Goal: Find contact information: Find contact information

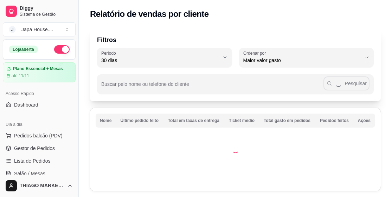
select select "30"
select select "HIGHEST_TOTAL_SPENT_WITH_ORDERS"
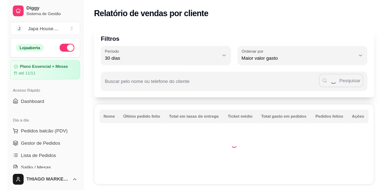
scroll to position [187, 0]
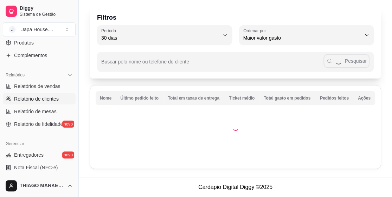
drag, startPoint x: 320, startPoint y: 192, endPoint x: 399, endPoint y: 189, distance: 78.8
click at [391, 175] on html "Diggy Sistema de Gestão J Japa House. ... Loja aberta Plano Essencial + Mesas a…" at bounding box center [196, 76] width 392 height 197
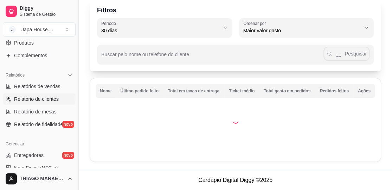
scroll to position [22, 0]
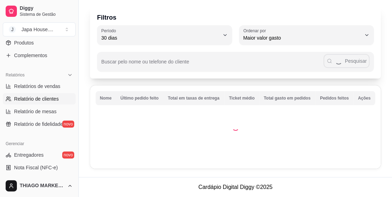
drag, startPoint x: 323, startPoint y: 196, endPoint x: 399, endPoint y: 185, distance: 77.0
click at [391, 175] on html "Diggy Sistema de Gestão J Japa House. ... Loja aberta Plano Essencial + Mesas a…" at bounding box center [196, 76] width 392 height 197
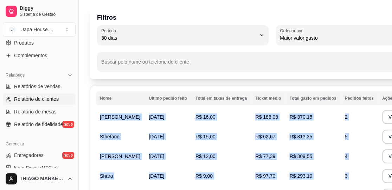
scroll to position [163, 0]
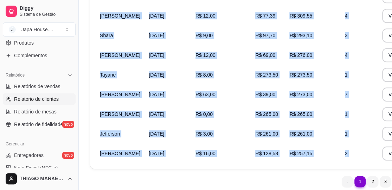
click at [294, 181] on div "1 1 2 3 4 5 35" at bounding box center [272, 181] width 364 height 11
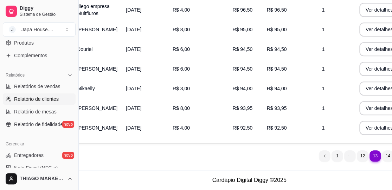
scroll to position [195, 48]
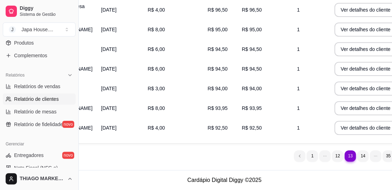
click at [343, 156] on ul "13 1 12 13 14 35" at bounding box center [350, 155] width 112 height 11
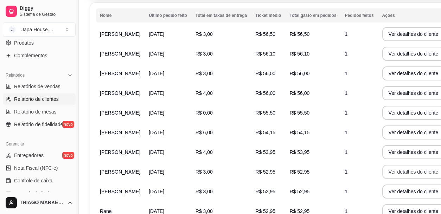
scroll to position [158, 0]
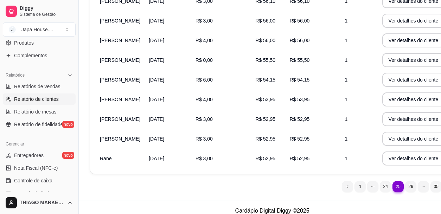
drag, startPoint x: 388, startPoint y: 207, endPoint x: 387, endPoint y: 202, distance: 4.7
click at [387, 196] on nav "25 1 24 25 26 35" at bounding box center [397, 186] width 119 height 18
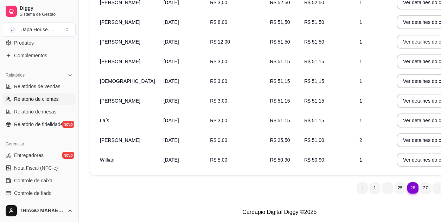
scroll to position [171, 0]
click at [390, 182] on ul "26 1 25 26 27 35" at bounding box center [412, 187] width 112 height 11
click at [391, 133] on button "Ver detalhes do cliente" at bounding box center [427, 140] width 63 height 14
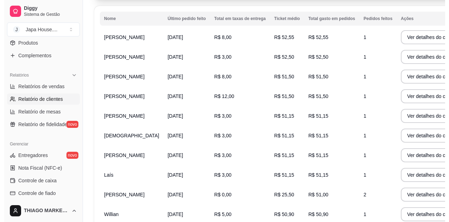
scroll to position [102, 0]
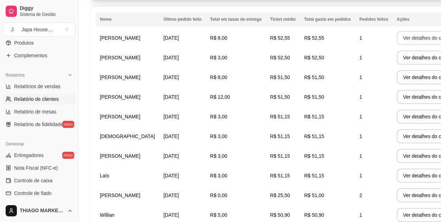
click at [391, 39] on button "Ver detalhes do cliente" at bounding box center [427, 38] width 63 height 14
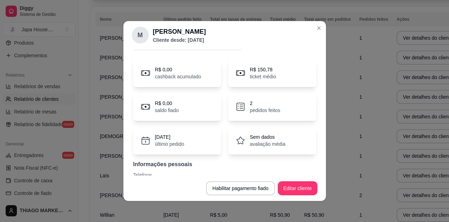
scroll to position [49, 0]
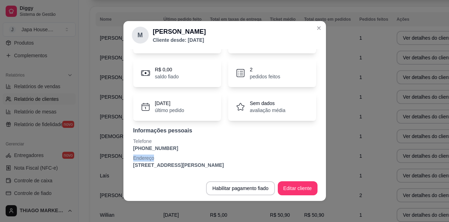
drag, startPoint x: 168, startPoint y: 154, endPoint x: 149, endPoint y: 150, distance: 19.7
click at [126, 157] on div "Perfil Pedidos Avaliações R$ 0,00 cashback acumulado R$ 150,78 ticket médio R$ …" at bounding box center [224, 112] width 202 height 126
click at [182, 142] on p "Telefone" at bounding box center [224, 141] width 183 height 7
drag, startPoint x: 159, startPoint y: 149, endPoint x: 128, endPoint y: 150, distance: 31.3
click at [132, 150] on div "R$ 0,00 cashback acumulado R$ 150,78 ticket médio R$ 0,00 saldo fiado 2 pedidos…" at bounding box center [225, 97] width 186 height 152
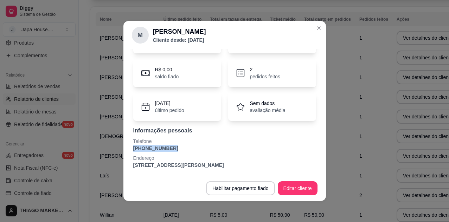
copy p "[PHONE_NUMBER]"
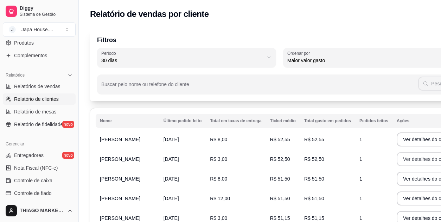
click at [391, 163] on button "Ver detalhes do cliente" at bounding box center [427, 159] width 63 height 14
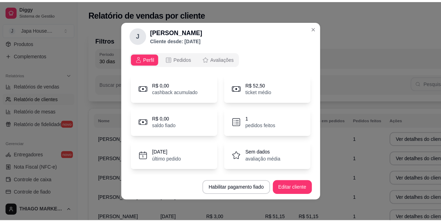
scroll to position [49, 0]
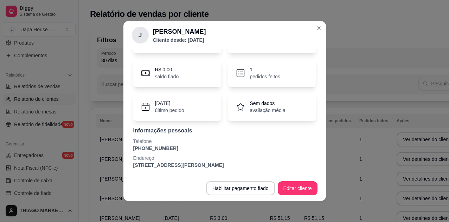
drag, startPoint x: 174, startPoint y: 147, endPoint x: 138, endPoint y: 152, distance: 36.2
click at [138, 152] on div "Informações pessoais Telefone [PHONE_NUMBER] Endereço [STREET_ADDRESS][PERSON_N…" at bounding box center [224, 147] width 183 height 42
click at [167, 148] on p "[PHONE_NUMBER]" at bounding box center [224, 148] width 183 height 7
drag, startPoint x: 168, startPoint y: 148, endPoint x: 132, endPoint y: 146, distance: 36.6
click at [132, 150] on div "R$ 0,00 cashback acumulado R$ 52,50 ticket médio R$ 0,00 saldo fiado 1 pedidos …" at bounding box center [225, 97] width 186 height 152
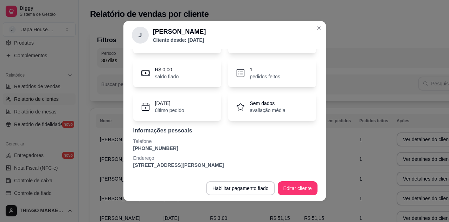
copy p "[PHONE_NUMBER]"
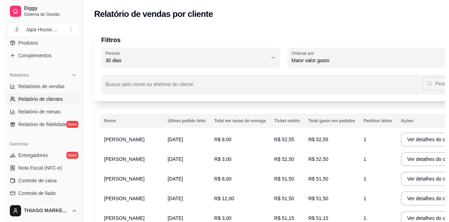
scroll to position [53, 0]
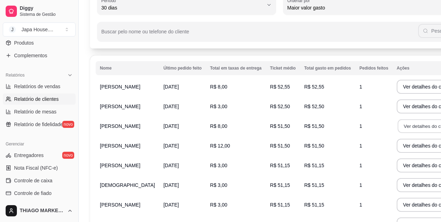
click at [391, 123] on button "Ver detalhes do cliente" at bounding box center [427, 126] width 60 height 14
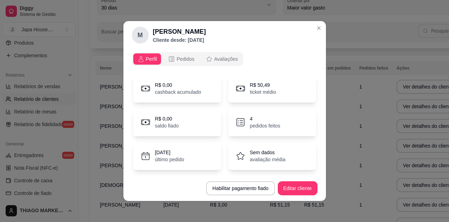
scroll to position [49, 0]
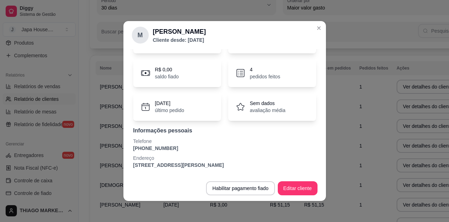
drag, startPoint x: 169, startPoint y: 151, endPoint x: 131, endPoint y: 144, distance: 39.0
click at [127, 149] on div "Perfil Pedidos Avaliações R$ 0,00 cashback acumulado R$ 50,49 ticket médio R$ 0…" at bounding box center [224, 112] width 202 height 126
copy p "[PHONE_NUMBER]"
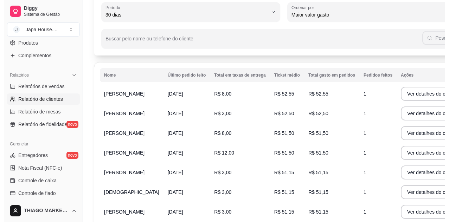
scroll to position [53, 0]
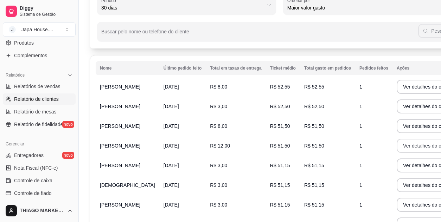
click at [391, 149] on button "Ver detalhes do cliente" at bounding box center [427, 146] width 63 height 14
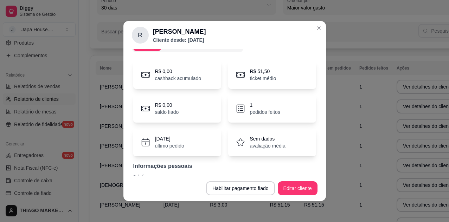
scroll to position [49, 0]
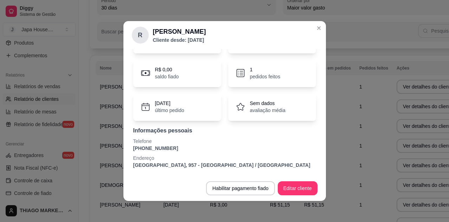
drag, startPoint x: 165, startPoint y: 150, endPoint x: 129, endPoint y: 146, distance: 37.1
click at [123, 147] on div "Perfil Pedidos Avaliações R$ 0,00 cashback acumulado R$ 51,50 ticket médio R$ 0…" at bounding box center [224, 112] width 202 height 126
copy p "[PHONE_NUMBER]"
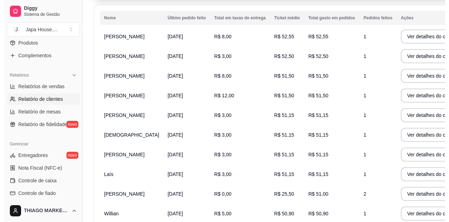
scroll to position [105, 0]
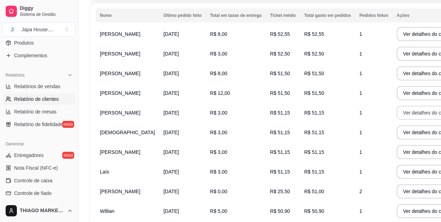
click at [391, 118] on button "Ver detalhes do cliente" at bounding box center [427, 113] width 63 height 14
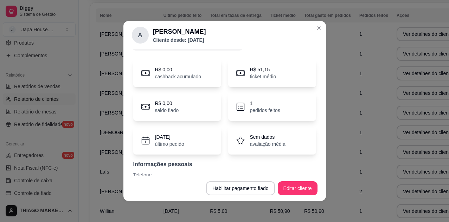
scroll to position [49, 0]
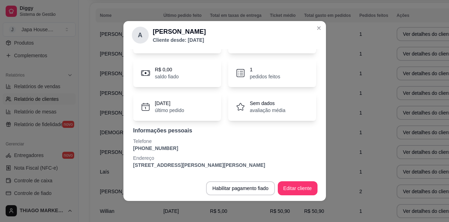
drag, startPoint x: 166, startPoint y: 149, endPoint x: 134, endPoint y: 148, distance: 32.0
click at [123, 149] on div "Perfil Pedidos Avaliações R$ 0,00 cashback acumulado R$ 51,15 ticket médio R$ 0…" at bounding box center [224, 112] width 202 height 126
copy p "[PHONE_NUMBER]"
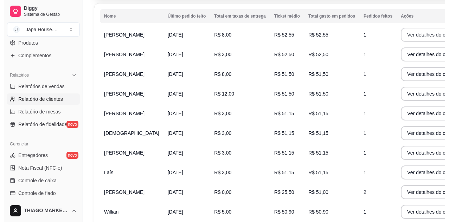
scroll to position [105, 0]
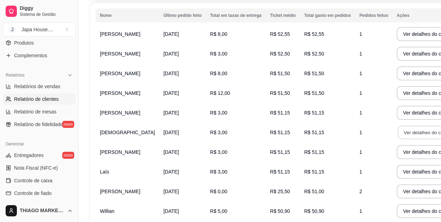
click at [391, 139] on button "Ver detalhes do cliente" at bounding box center [427, 133] width 60 height 14
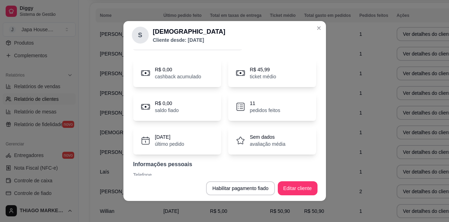
scroll to position [49, 0]
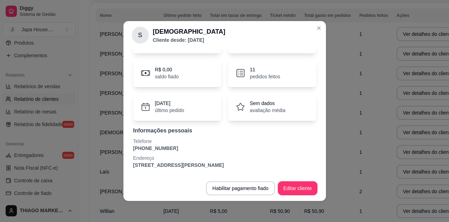
drag, startPoint x: 166, startPoint y: 150, endPoint x: 127, endPoint y: 150, distance: 39.0
click at [127, 150] on div "Perfil Pedidos Avaliações R$ 0,00 cashback acumulado R$ 45,99 ticket médio R$ 0…" at bounding box center [224, 112] width 202 height 126
copy p "[PHONE_NUMBER]"
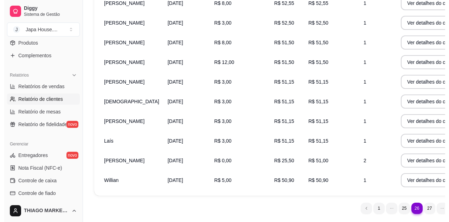
scroll to position [158, 0]
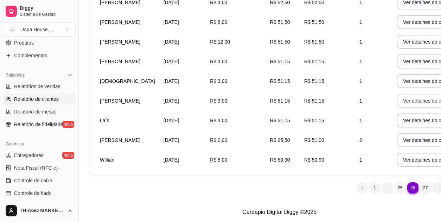
click at [391, 108] on button "Ver detalhes do cliente" at bounding box center [427, 101] width 63 height 14
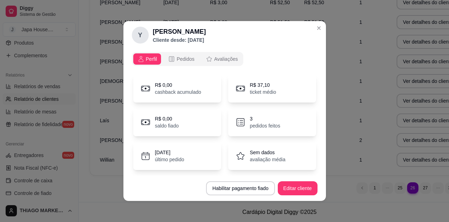
scroll to position [49, 0]
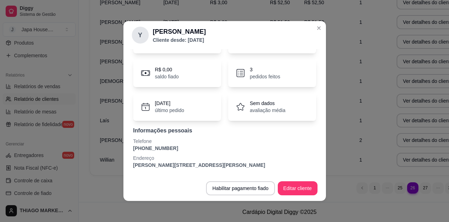
drag, startPoint x: 162, startPoint y: 149, endPoint x: 127, endPoint y: 150, distance: 34.8
click at [127, 150] on div "Perfil Pedidos Avaliações R$ 0,00 cashback acumulado R$ 37,10 ticket médio R$ 0…" at bounding box center [224, 112] width 202 height 126
copy p "[PHONE_NUMBER]"
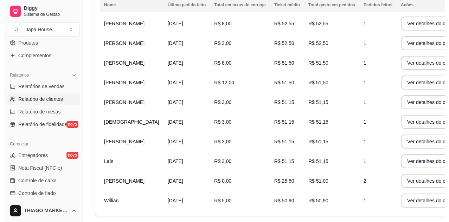
scroll to position [171, 0]
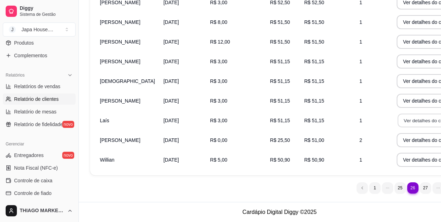
click at [391, 115] on button "Ver detalhes do cliente" at bounding box center [427, 121] width 60 height 14
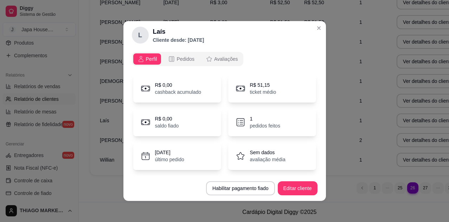
scroll to position [49, 0]
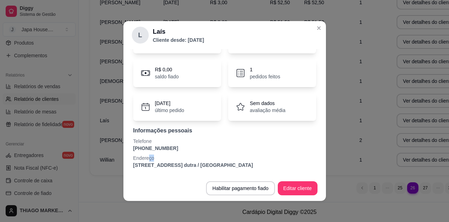
drag, startPoint x: 174, startPoint y: 156, endPoint x: 153, endPoint y: 152, distance: 21.2
click at [144, 156] on p "Endereço" at bounding box center [224, 158] width 183 height 7
drag, startPoint x: 168, startPoint y: 144, endPoint x: 167, endPoint y: 148, distance: 4.0
click at [167, 148] on div "Telefone [PHONE_NUMBER]" at bounding box center [224, 145] width 183 height 14
copy div "[PHONE_NUMBER]"
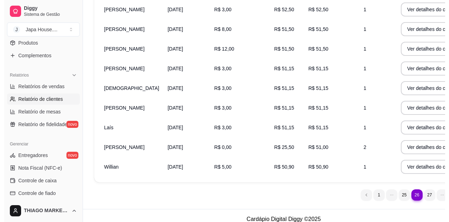
scroll to position [158, 0]
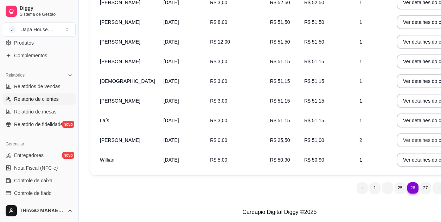
click at [391, 147] on button "Ver detalhes do cliente" at bounding box center [427, 140] width 63 height 14
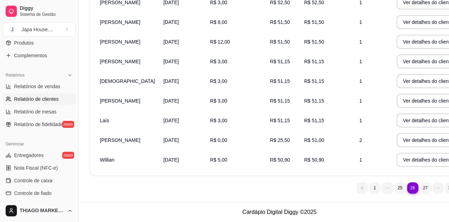
scroll to position [157, 0]
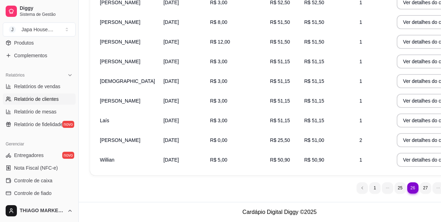
click at [362, 175] on div "Nome Último pedido feito Total em taxas de entrega Ticket médio Total gasto em …" at bounding box center [279, 64] width 379 height 224
click at [391, 167] on button "Ver detalhes do cliente" at bounding box center [427, 160] width 63 height 14
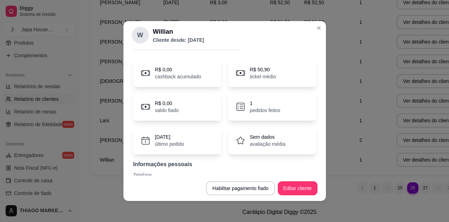
scroll to position [49, 0]
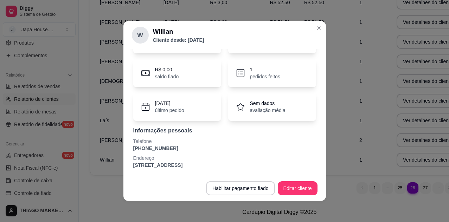
drag, startPoint x: 166, startPoint y: 149, endPoint x: 139, endPoint y: 146, distance: 27.5
click at [132, 149] on div "R$ 0,00 cashback acumulado R$ 50,90 ticket médio R$ 0,00 saldo fiado 1 pedidos …" at bounding box center [225, 97] width 186 height 152
copy p "[PHONE_NUMBER]"
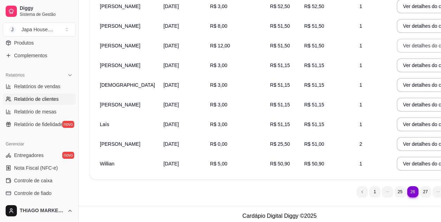
scroll to position [171, 0]
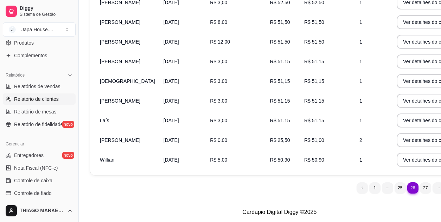
click at [388, 180] on nav "26 1 25 26 27 35" at bounding box center [412, 188] width 119 height 18
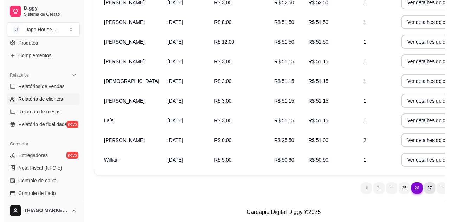
scroll to position [0, 0]
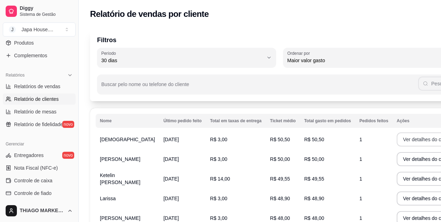
click at [391, 141] on button "Ver detalhes do cliente" at bounding box center [427, 139] width 63 height 14
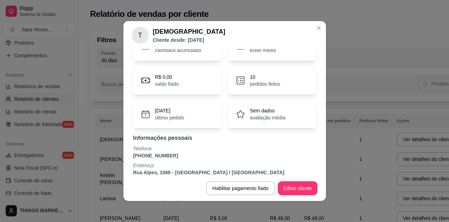
scroll to position [49, 0]
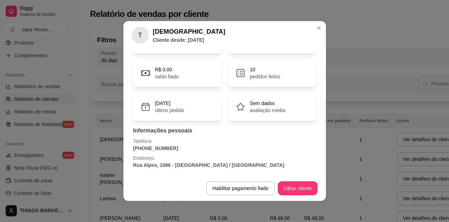
drag, startPoint x: 163, startPoint y: 148, endPoint x: 126, endPoint y: 150, distance: 36.6
click at [126, 150] on div "Perfil Pedidos Avaliações R$ 0,00 cashback acumulado R$ 30,77 ticket médio R$ 0…" at bounding box center [224, 112] width 202 height 126
copy p "[PHONE_NUMBER]"
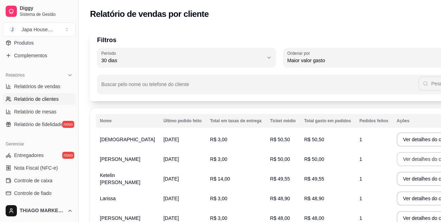
click at [391, 156] on button "Ver detalhes do cliente" at bounding box center [427, 159] width 63 height 14
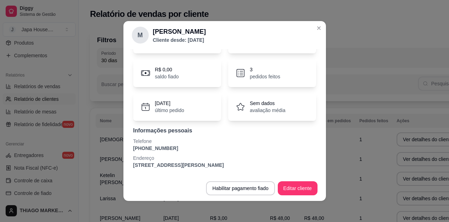
drag, startPoint x: 171, startPoint y: 148, endPoint x: 134, endPoint y: 145, distance: 37.4
click at [127, 146] on div "Perfil Pedidos Avaliações R$ 0,00 cashback acumulado R$ 66,50 ticket médio R$ 0…" at bounding box center [224, 112] width 202 height 126
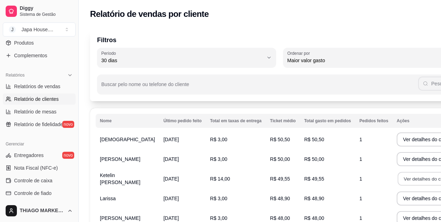
click at [391, 179] on button "Ver detalhes do cliente" at bounding box center [427, 179] width 60 height 14
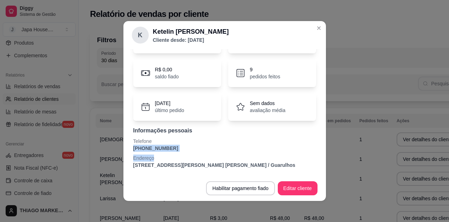
drag, startPoint x: 176, startPoint y: 152, endPoint x: 126, endPoint y: 149, distance: 49.7
click at [126, 149] on div "Perfil Pedidos Avaliações R$ 0,00 cashback acumulado R$ 92,83 ticket médio R$ 0…" at bounding box center [224, 112] width 202 height 126
click at [184, 155] on p "Endereço" at bounding box center [224, 158] width 183 height 7
drag, startPoint x: 170, startPoint y: 143, endPoint x: 167, endPoint y: 147, distance: 5.2
click at [167, 147] on div "Telefone [PHONE_NUMBER]" at bounding box center [224, 145] width 183 height 14
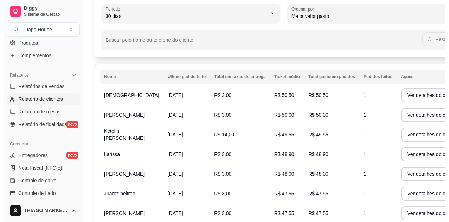
scroll to position [53, 0]
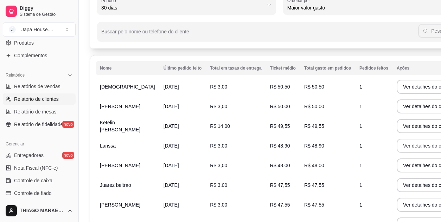
click at [391, 145] on button "Ver detalhes do cliente" at bounding box center [427, 146] width 63 height 14
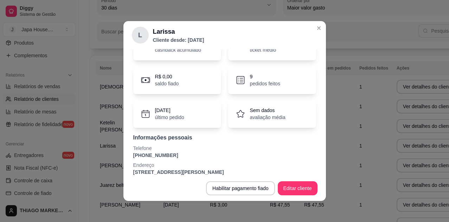
scroll to position [49, 0]
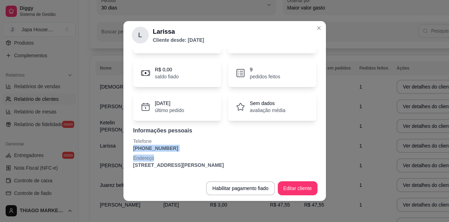
drag, startPoint x: 175, startPoint y: 152, endPoint x: 161, endPoint y: 146, distance: 15.6
click at [126, 147] on div "Perfil Pedidos Avaliações R$ 0,00 cashback acumulado R$ 31,17 ticket médio R$ 0…" at bounding box center [224, 112] width 202 height 126
click at [188, 146] on p "[PHONE_NUMBER]" at bounding box center [224, 148] width 183 height 7
drag, startPoint x: 171, startPoint y: 148, endPoint x: 134, endPoint y: 145, distance: 37.0
click at [132, 149] on div "R$ 0,00 cashback acumulado R$ 31,17 ticket médio R$ 0,00 saldo fiado 9 pedidos …" at bounding box center [225, 97] width 186 height 152
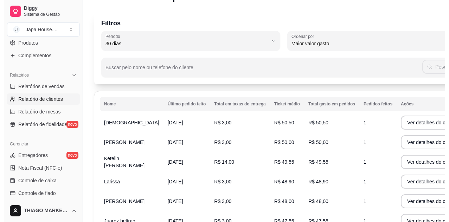
scroll to position [105, 0]
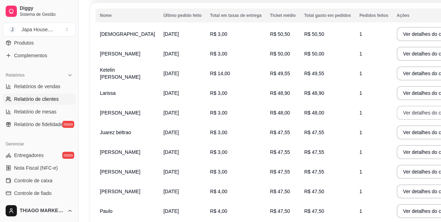
click at [391, 113] on button "Ver detalhes do cliente" at bounding box center [427, 113] width 63 height 14
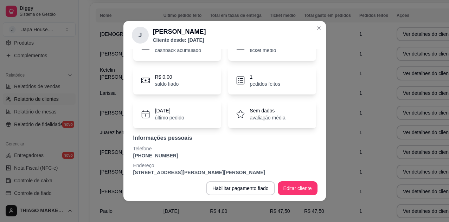
scroll to position [49, 0]
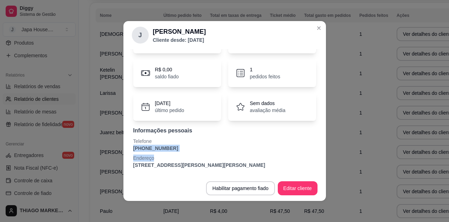
drag, startPoint x: 169, startPoint y: 152, endPoint x: 120, endPoint y: 145, distance: 49.3
click at [123, 145] on div "Perfil Pedidos Avaliações R$ 0,00 cashback acumulado R$ 48,00 ticket médio R$ 0…" at bounding box center [224, 112] width 202 height 126
click at [190, 143] on p "Telefone" at bounding box center [224, 141] width 183 height 7
drag, startPoint x: 171, startPoint y: 149, endPoint x: 144, endPoint y: 149, distance: 26.7
click at [142, 150] on p "[PHONE_NUMBER]" at bounding box center [224, 148] width 183 height 7
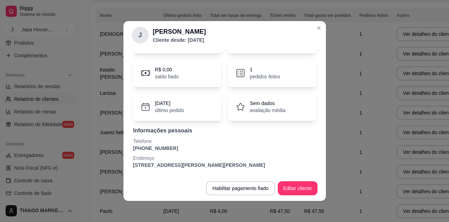
click at [179, 149] on p "[PHONE_NUMBER]" at bounding box center [224, 148] width 183 height 7
drag, startPoint x: 168, startPoint y: 148, endPoint x: 131, endPoint y: 147, distance: 36.2
click at [126, 149] on div "Perfil Pedidos Avaliações R$ 0,00 cashback acumulado R$ 48,00 ticket médio R$ 0…" at bounding box center [224, 112] width 202 height 126
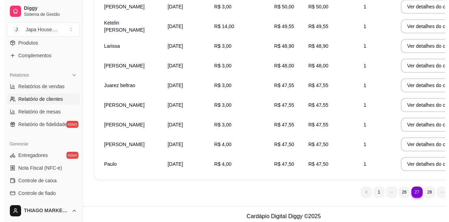
scroll to position [157, 0]
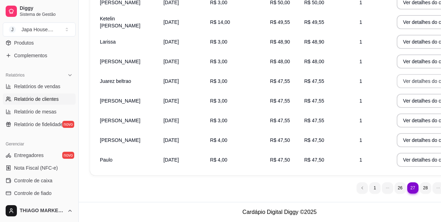
click at [391, 83] on button "Ver detalhes do cliente" at bounding box center [427, 81] width 63 height 14
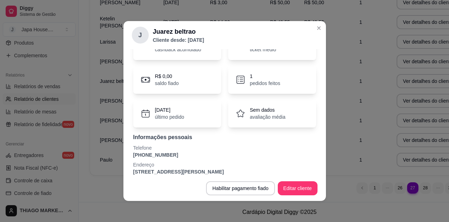
scroll to position [49, 0]
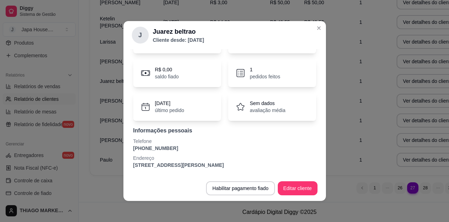
drag, startPoint x: 157, startPoint y: 151, endPoint x: 128, endPoint y: 149, distance: 29.9
click at [132, 150] on div "R$ 0,00 cashback acumulado R$ 47,55 ticket médio R$ 0,00 saldo fiado 1 pedidos …" at bounding box center [225, 97] width 186 height 152
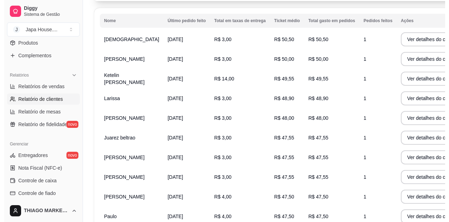
scroll to position [105, 0]
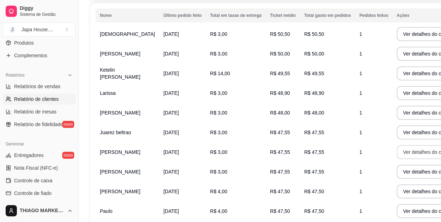
click at [391, 155] on button "Ver detalhes do cliente" at bounding box center [427, 152] width 63 height 14
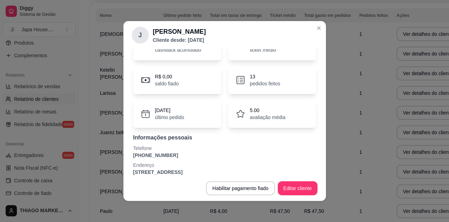
scroll to position [49, 0]
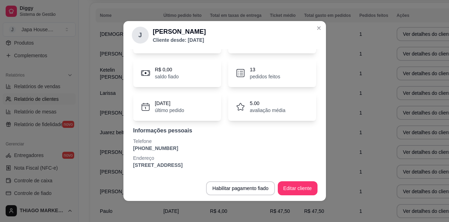
drag, startPoint x: 168, startPoint y: 150, endPoint x: 136, endPoint y: 146, distance: 31.9
click at [126, 149] on div "Perfil Pedidos Avaliações R$ 0,00 cashback acumulado R$ 48,47 ticket médio R$ 0…" at bounding box center [224, 112] width 202 height 126
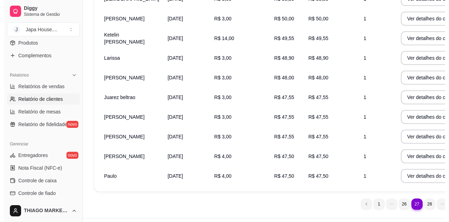
scroll to position [157, 0]
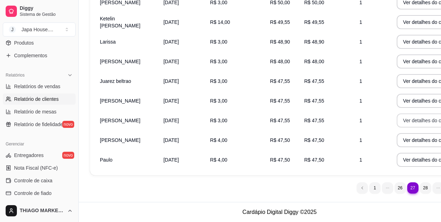
click at [391, 118] on button "Ver detalhes do cliente" at bounding box center [427, 120] width 63 height 14
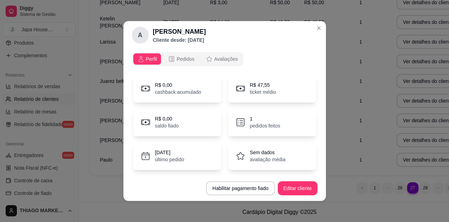
scroll to position [49, 0]
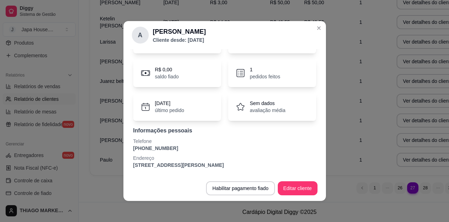
drag, startPoint x: 174, startPoint y: 148, endPoint x: 130, endPoint y: 148, distance: 43.9
click at [132, 150] on div "R$ 0,00 cashback acumulado R$ 47,55 ticket médio R$ 0,00 saldo fiado 1 pedidos …" at bounding box center [225, 97] width 186 height 152
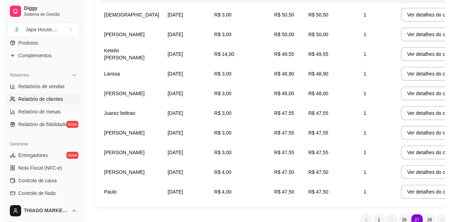
scroll to position [157, 0]
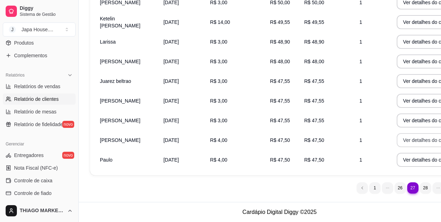
click at [391, 138] on button "Ver detalhes do cliente" at bounding box center [427, 140] width 63 height 14
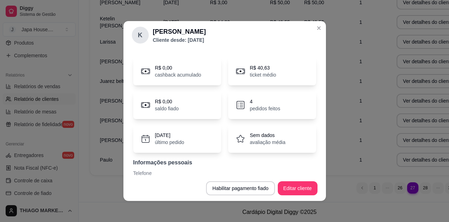
scroll to position [49, 0]
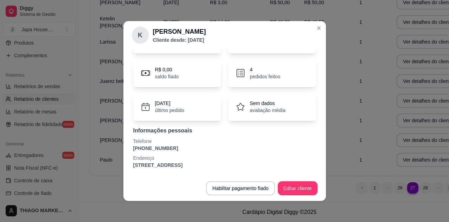
drag, startPoint x: 164, startPoint y: 151, endPoint x: 131, endPoint y: 147, distance: 32.7
click at [132, 148] on div "R$ 0,00 cashback acumulado R$ 40,63 ticket médio R$ 0,00 saldo fiado 4 pedidos …" at bounding box center [225, 97] width 186 height 152
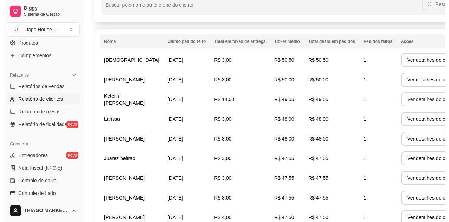
scroll to position [157, 0]
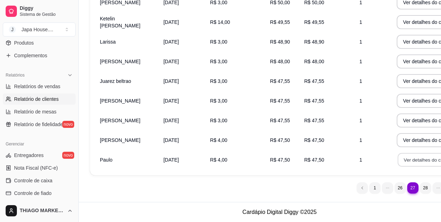
click at [391, 163] on button "Ver detalhes do cliente" at bounding box center [427, 160] width 60 height 14
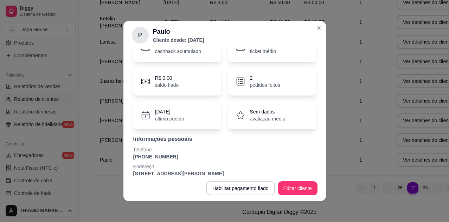
scroll to position [49, 0]
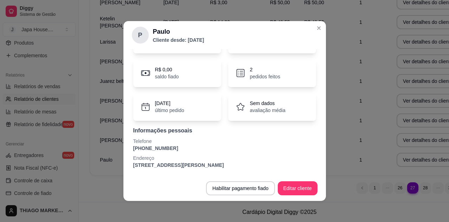
drag, startPoint x: 173, startPoint y: 150, endPoint x: 129, endPoint y: 148, distance: 43.9
click at [126, 149] on div "Perfil Pedidos Avaliações R$ 0,00 cashback acumulado R$ 70,75 ticket médio R$ 0…" at bounding box center [224, 112] width 202 height 126
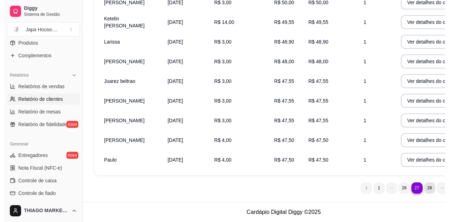
scroll to position [0, 0]
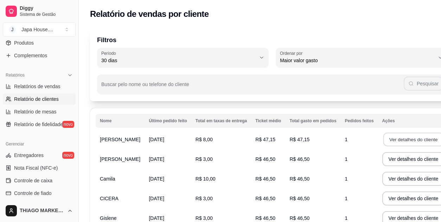
click at [383, 141] on button "Ver detalhes do cliente" at bounding box center [413, 140] width 60 height 14
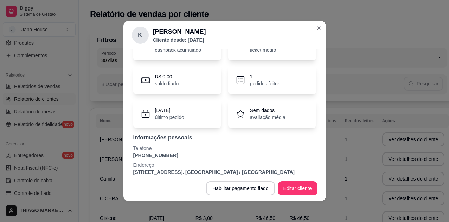
scroll to position [49, 0]
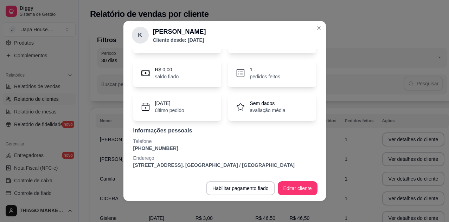
drag, startPoint x: 169, startPoint y: 148, endPoint x: 131, endPoint y: 148, distance: 37.6
click at [132, 150] on div "R$ 0,00 cashback acumulado R$ 47,15 ticket médio R$ 0,00 saldo fiado 1 pedidos …" at bounding box center [225, 97] width 186 height 152
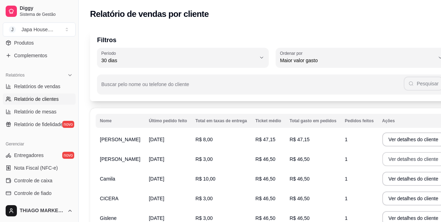
click at [382, 158] on button "Ver detalhes do cliente" at bounding box center [413, 159] width 63 height 14
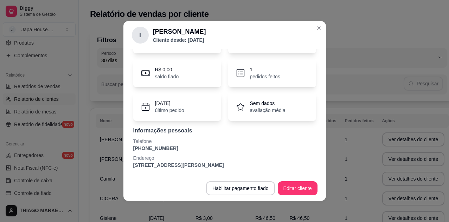
drag, startPoint x: 165, startPoint y: 151, endPoint x: 133, endPoint y: 144, distance: 33.4
click at [126, 147] on div "Perfil Pedidos Avaliações R$ 0,00 cashback acumulado R$ 46,50 ticket médio R$ 0…" at bounding box center [224, 112] width 202 height 126
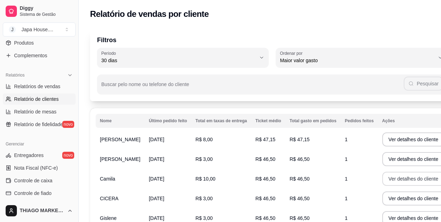
click at [382, 182] on button "Ver detalhes do cliente" at bounding box center [413, 179] width 63 height 14
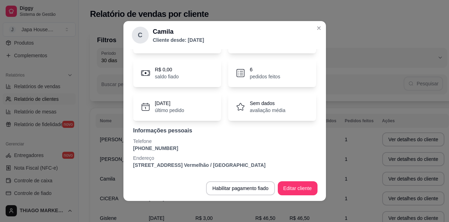
drag, startPoint x: 169, startPoint y: 149, endPoint x: 126, endPoint y: 148, distance: 42.9
click at [126, 148] on div "Perfil Pedidos Avaliações R$ 0,00 cashback acumulado R$ 45,23 ticket médio R$ 0…" at bounding box center [224, 112] width 202 height 126
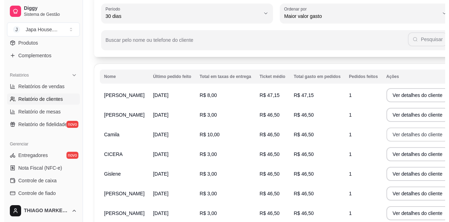
scroll to position [53, 0]
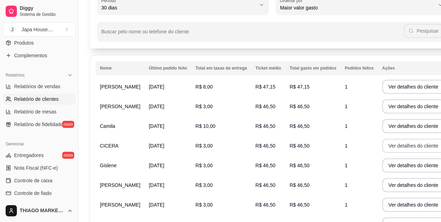
click at [390, 145] on button "Ver detalhes do cliente" at bounding box center [413, 146] width 63 height 14
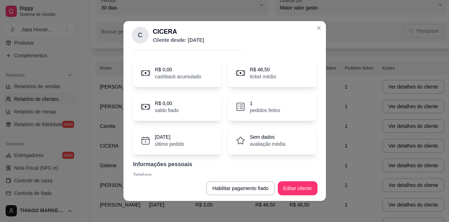
scroll to position [49, 0]
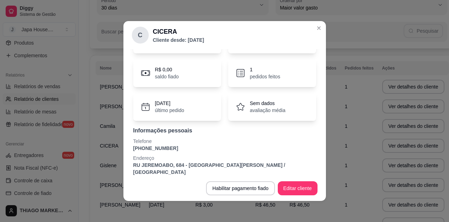
drag, startPoint x: 169, startPoint y: 150, endPoint x: 126, endPoint y: 148, distance: 43.2
click at [126, 148] on div "Perfil Pedidos Avaliações R$ 0,00 cashback acumulado R$ 46,50 ticket médio R$ 0…" at bounding box center [224, 112] width 202 height 126
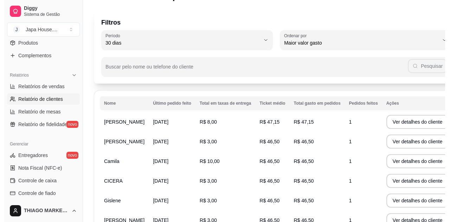
scroll to position [53, 0]
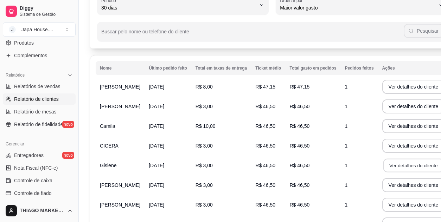
click at [383, 166] on button "Ver detalhes do cliente" at bounding box center [413, 166] width 60 height 14
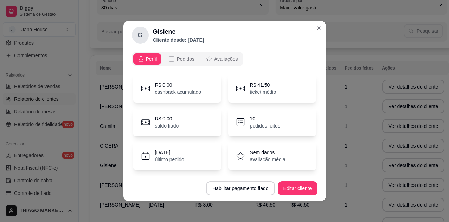
scroll to position [49, 0]
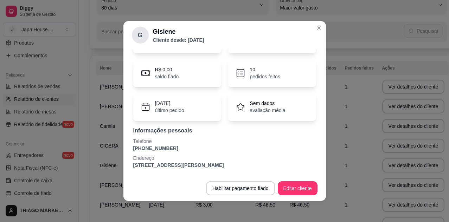
drag, startPoint x: 172, startPoint y: 151, endPoint x: 134, endPoint y: 150, distance: 38.0
click at [133, 148] on p "[PHONE_NUMBER]" at bounding box center [224, 148] width 183 height 7
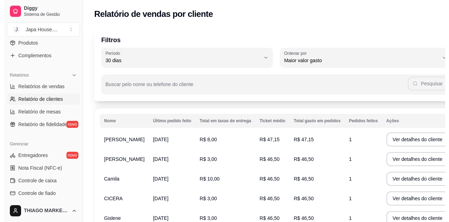
scroll to position [157, 0]
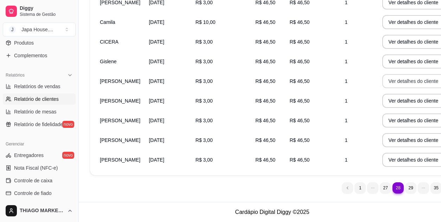
click at [382, 86] on button "Ver detalhes do cliente" at bounding box center [413, 81] width 63 height 14
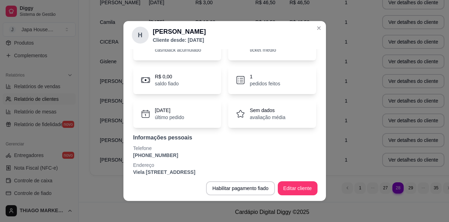
scroll to position [49, 0]
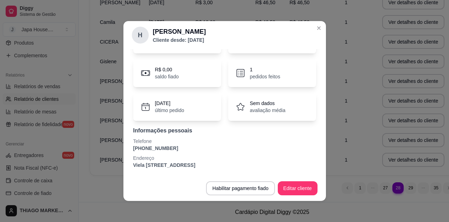
drag, startPoint x: 171, startPoint y: 151, endPoint x: 131, endPoint y: 149, distance: 40.1
click at [132, 150] on div "R$ 0,00 cashback acumulado R$ 46,50 ticket médio R$ 0,00 saldo fiado 1 pedidos …" at bounding box center [225, 97] width 186 height 152
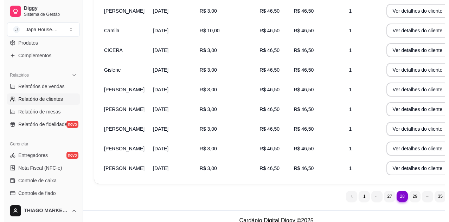
scroll to position [157, 0]
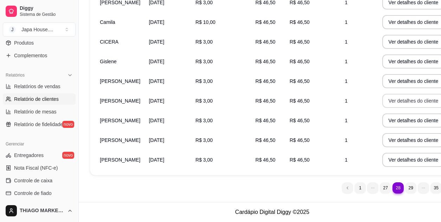
click at [382, 102] on button "Ver detalhes do cliente" at bounding box center [413, 101] width 63 height 14
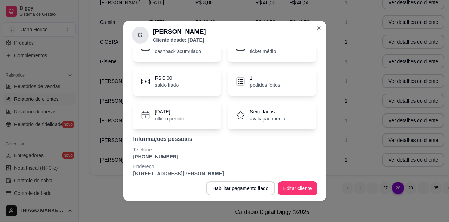
scroll to position [49, 0]
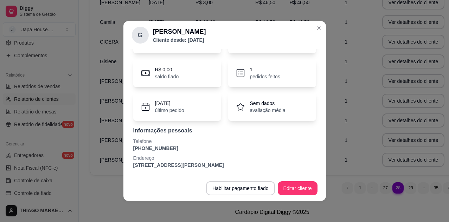
drag, startPoint x: 168, startPoint y: 148, endPoint x: 125, endPoint y: 149, distance: 42.9
click at [125, 149] on div "Perfil Pedidos Avaliações R$ 0,00 cashback acumulado R$ 46,50 ticket médio R$ 0…" at bounding box center [224, 112] width 202 height 126
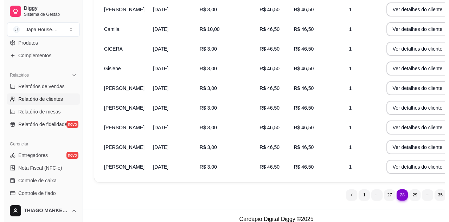
scroll to position [157, 0]
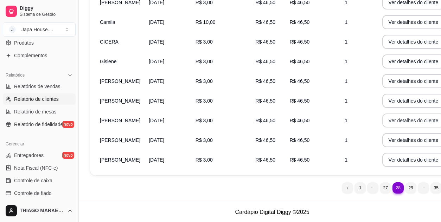
click at [382, 119] on button "Ver detalhes do cliente" at bounding box center [413, 120] width 63 height 14
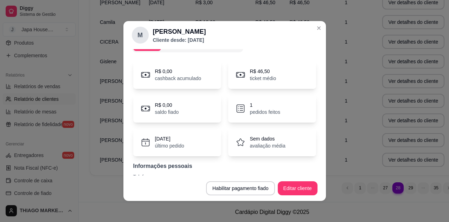
scroll to position [49, 0]
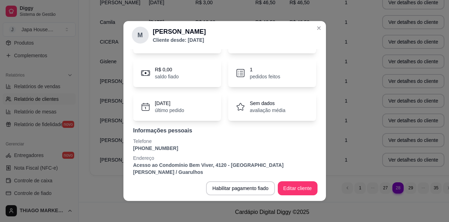
drag, startPoint x: 168, startPoint y: 150, endPoint x: 116, endPoint y: 149, distance: 51.7
click at [116, 149] on div "M [PERSON_NAME] Cliente desde: [DATE] Perfil Pedidos Avaliações R$ 0,00 cashbac…" at bounding box center [224, 111] width 449 height 222
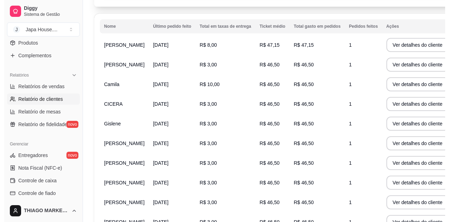
scroll to position [157, 0]
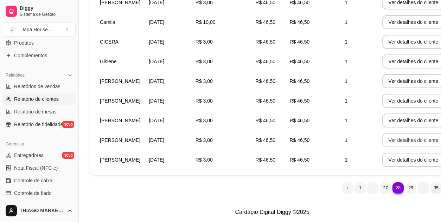
click at [382, 138] on button "Ver detalhes do cliente" at bounding box center [413, 140] width 63 height 14
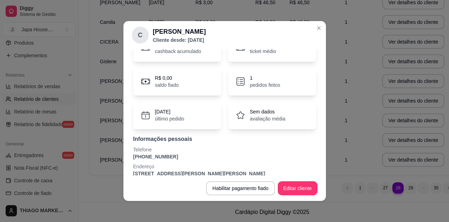
scroll to position [49, 0]
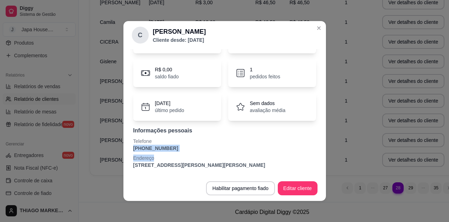
drag, startPoint x: 178, startPoint y: 152, endPoint x: 163, endPoint y: 155, distance: 14.6
click at [124, 148] on div "Perfil Pedidos Avaliações R$ 0,00 cashback acumulado R$ 46,50 ticket médio R$ 0…" at bounding box center [224, 112] width 202 height 126
click at [173, 157] on p "Endereço" at bounding box center [224, 158] width 183 height 7
click at [174, 148] on p "[PHONE_NUMBER]" at bounding box center [224, 148] width 183 height 7
click at [169, 149] on p "[PHONE_NUMBER]" at bounding box center [224, 148] width 183 height 7
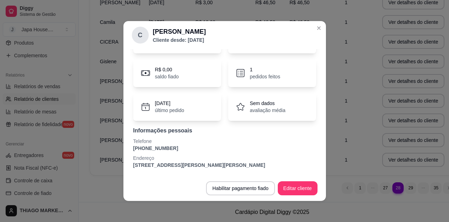
drag, startPoint x: 166, startPoint y: 149, endPoint x: 127, endPoint y: 149, distance: 39.0
click at [127, 149] on div "Perfil Pedidos Avaliações R$ 0,00 cashback acumulado R$ 46,50 ticket médio R$ 0…" at bounding box center [224, 112] width 202 height 126
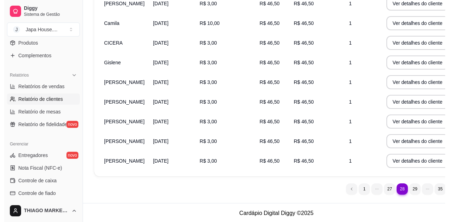
scroll to position [157, 0]
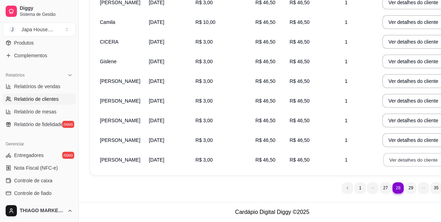
click at [383, 156] on button "Ver detalhes do cliente" at bounding box center [413, 160] width 60 height 14
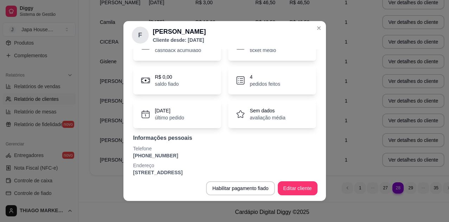
scroll to position [49, 0]
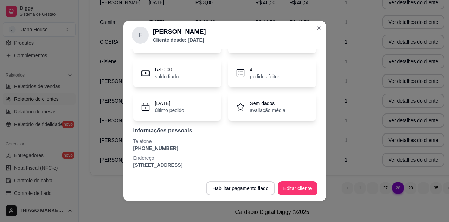
drag, startPoint x: 179, startPoint y: 150, endPoint x: 134, endPoint y: 151, distance: 45.0
click at [123, 151] on div "Perfil Pedidos Avaliações R$ 0,00 cashback acumulado R$ 72,88 ticket médio R$ 0…" at bounding box center [224, 112] width 202 height 126
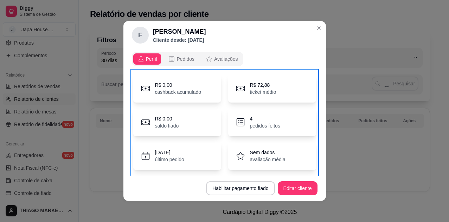
scroll to position [0, 0]
